Goal: Information Seeking & Learning: Learn about a topic

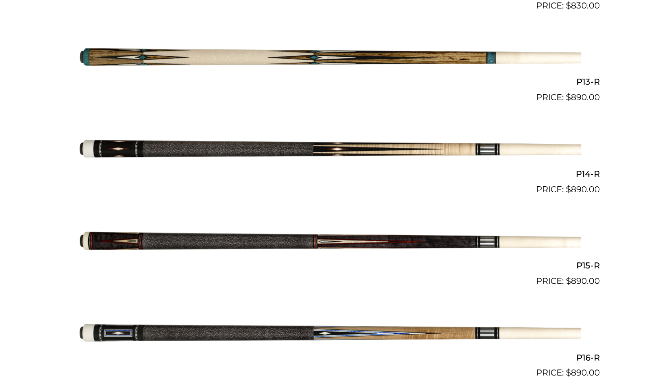
scroll to position [1376, 0]
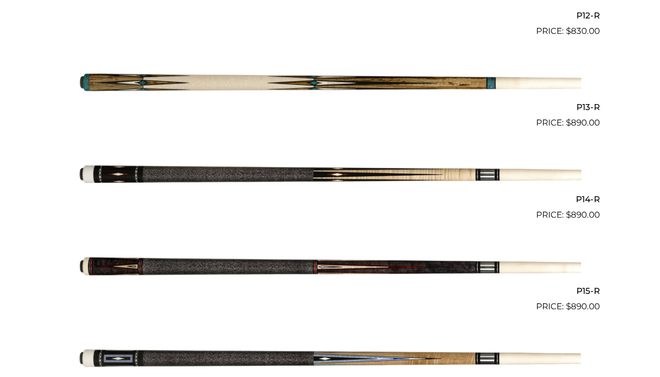
click at [367, 167] on img at bounding box center [330, 175] width 503 height 84
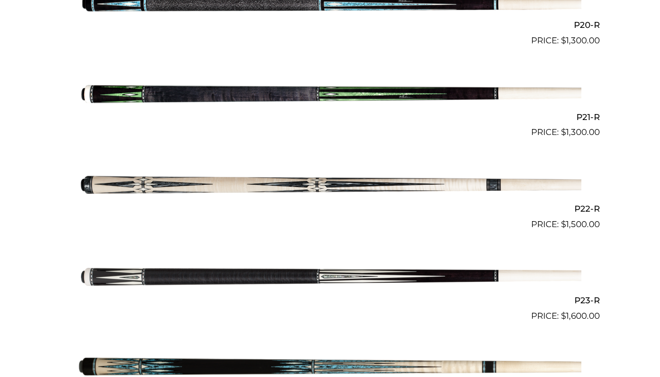
scroll to position [2105, 0]
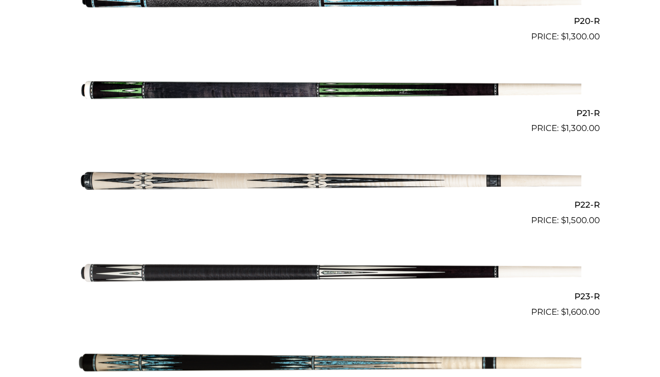
click at [243, 172] on img at bounding box center [330, 181] width 503 height 84
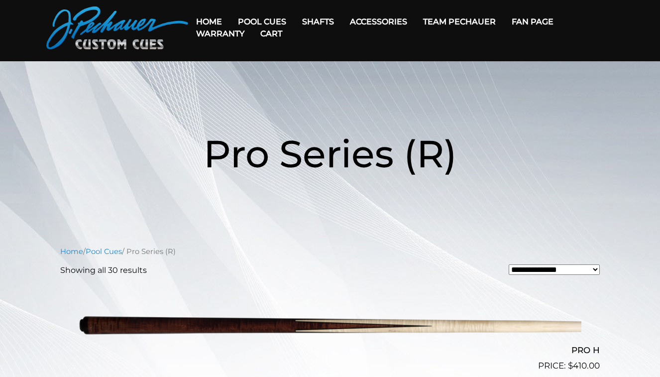
scroll to position [21, 0]
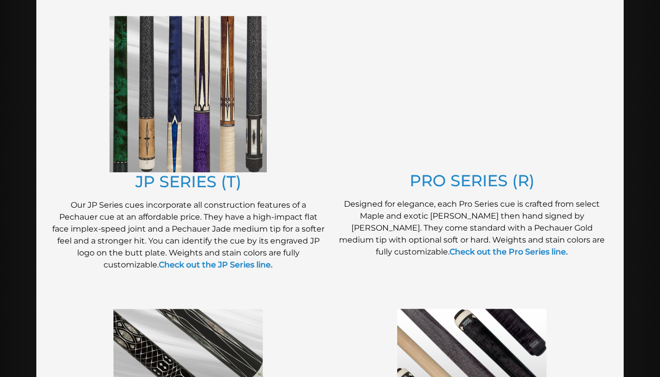
scroll to position [523, 0]
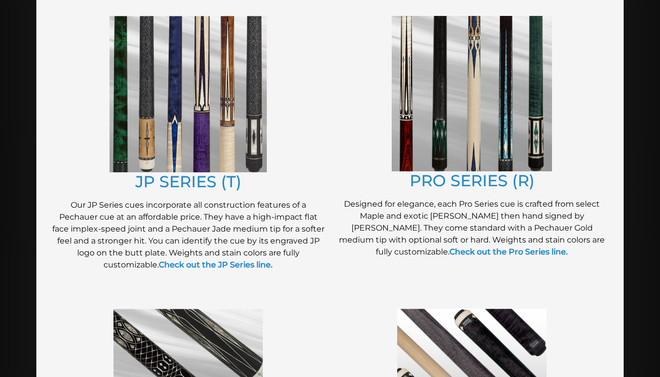
click at [242, 126] on img at bounding box center [188, 94] width 157 height 156
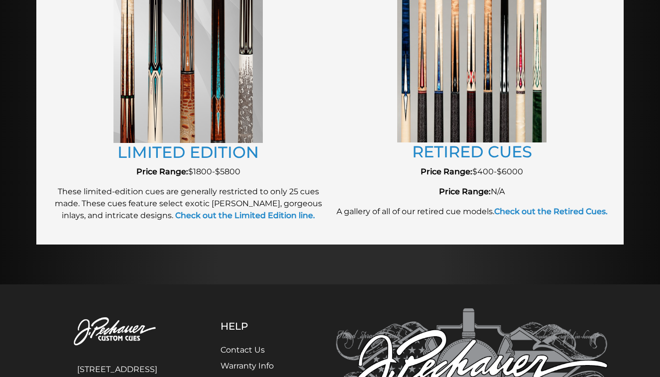
scroll to position [1134, 0]
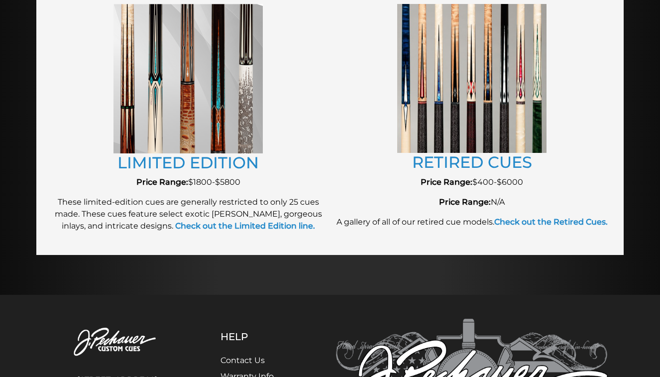
click at [416, 99] on img at bounding box center [471, 78] width 149 height 149
click at [439, 166] on link "RETIRED CUES" at bounding box center [472, 161] width 120 height 19
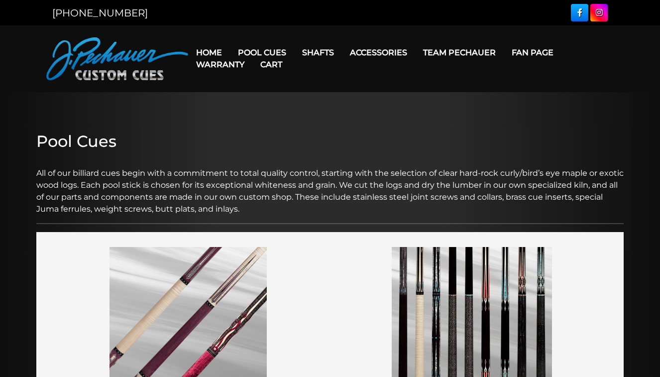
scroll to position [0, 0]
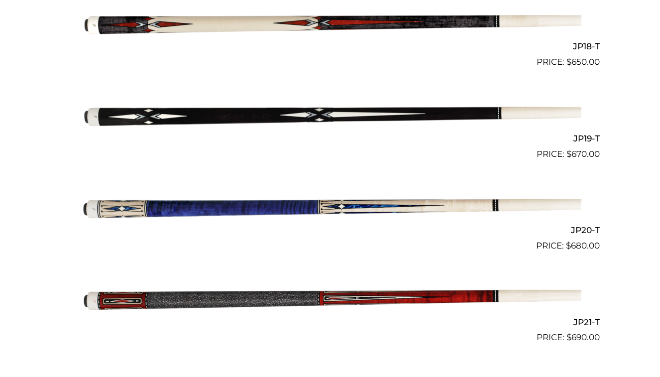
scroll to position [1910, 0]
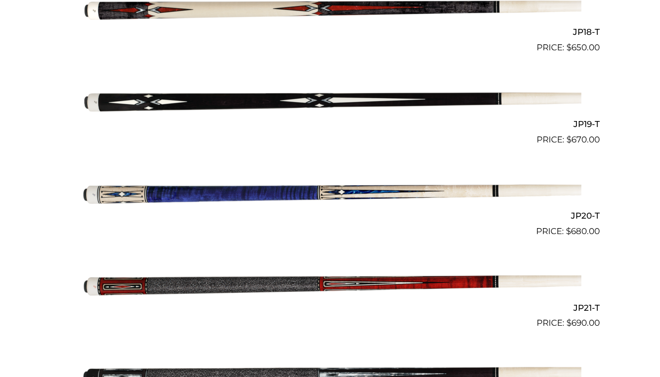
click at [293, 273] on img at bounding box center [330, 284] width 503 height 84
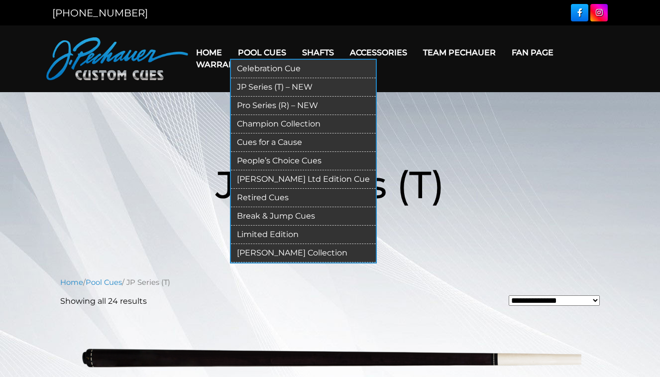
scroll to position [0, 0]
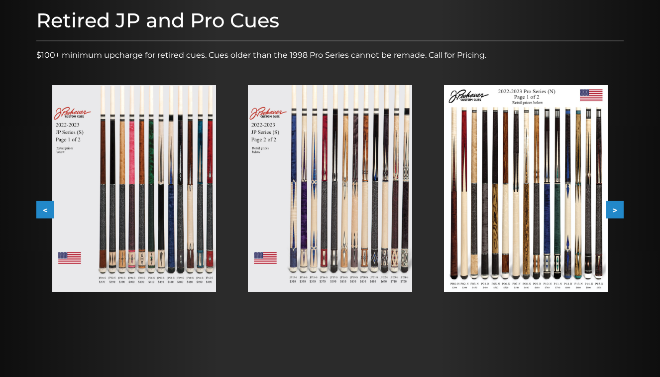
scroll to position [129, 0]
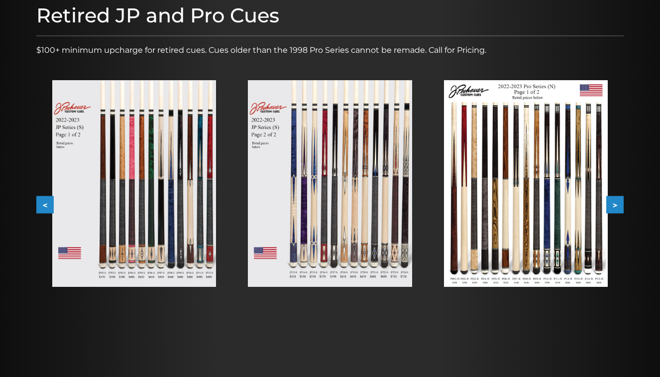
click at [370, 173] on img at bounding box center [330, 183] width 164 height 207
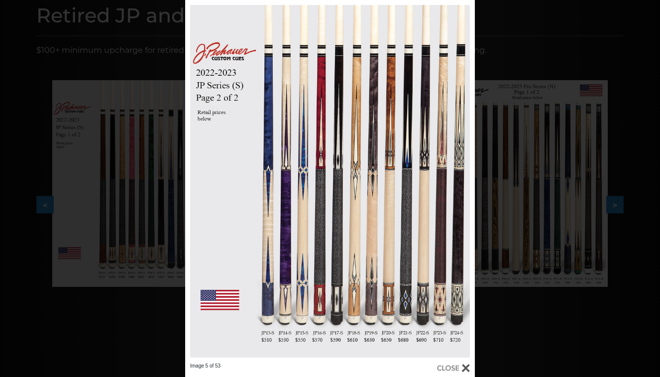
click at [531, 221] on div "Image 5 of 53" at bounding box center [330, 188] width 660 height 377
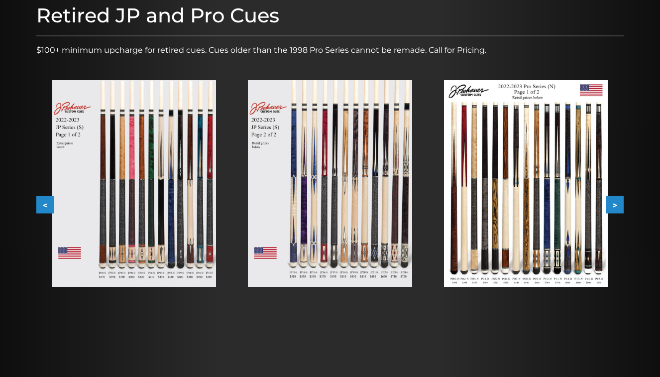
click at [364, 144] on img at bounding box center [330, 183] width 164 height 207
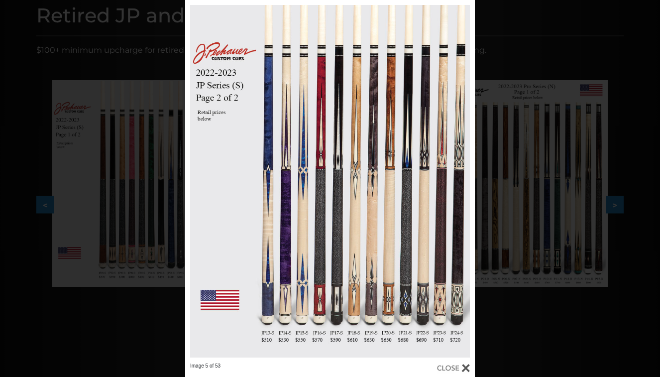
click at [538, 250] on div "Image 5 of 53" at bounding box center [330, 188] width 660 height 377
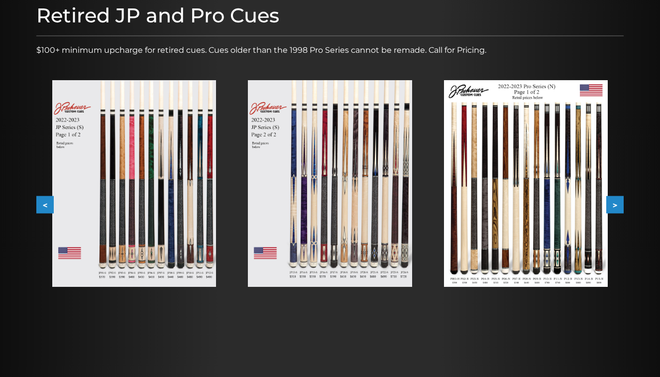
click at [523, 265] on img at bounding box center [526, 183] width 164 height 207
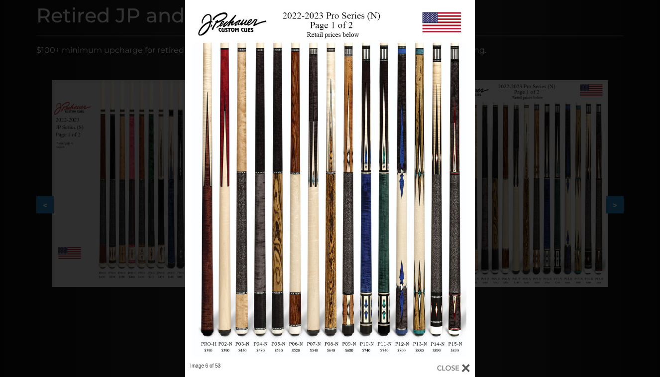
click at [511, 214] on div "Image 6 of 53" at bounding box center [330, 188] width 660 height 377
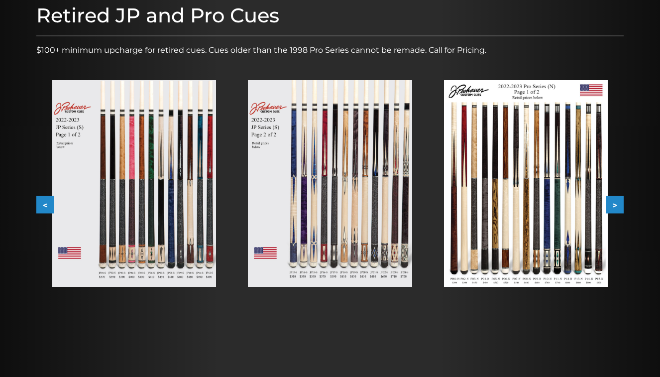
click at [504, 216] on img at bounding box center [526, 183] width 164 height 207
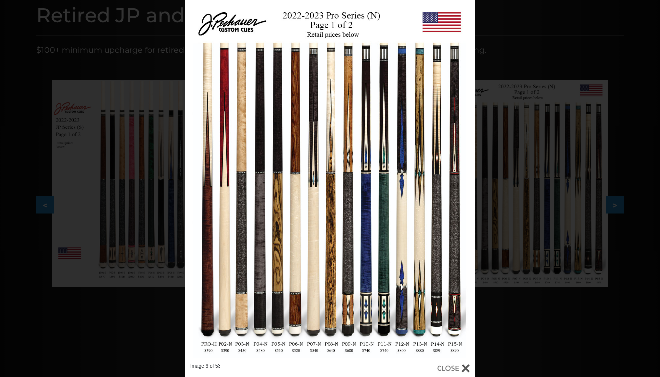
click at [527, 71] on div "Image 6 of 53" at bounding box center [330, 188] width 660 height 377
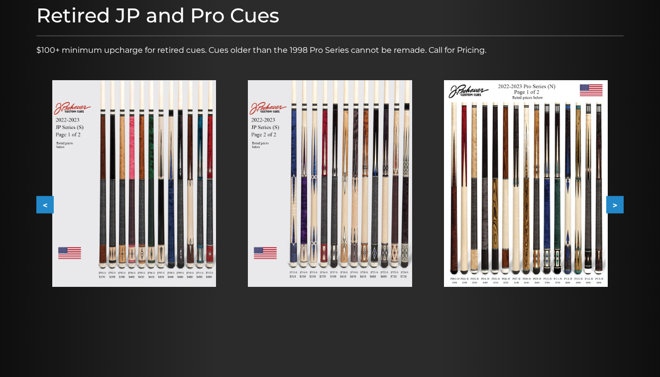
click at [342, 151] on img at bounding box center [330, 183] width 164 height 207
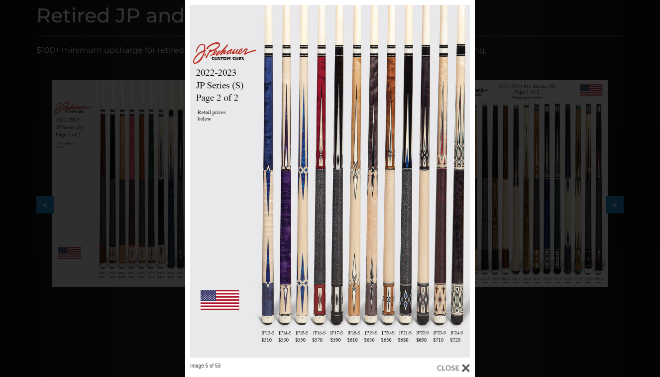
click at [518, 50] on div "Image 5 of 53" at bounding box center [330, 188] width 660 height 377
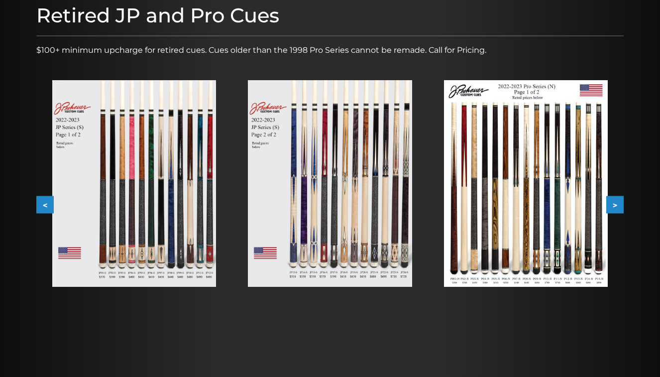
click at [172, 168] on img at bounding box center [134, 183] width 164 height 207
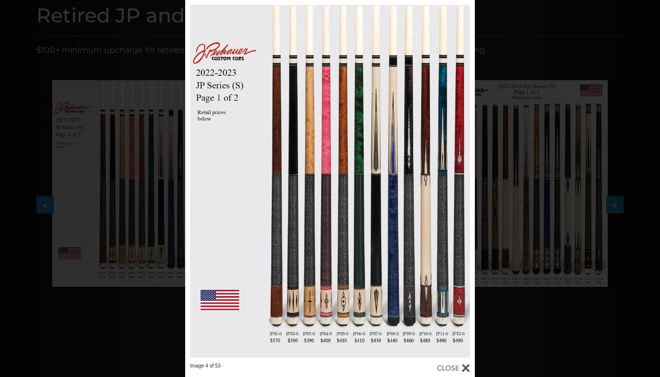
click at [522, 60] on div "Image 4 of 53" at bounding box center [330, 188] width 660 height 377
